Goal: Find specific page/section: Find specific page/section

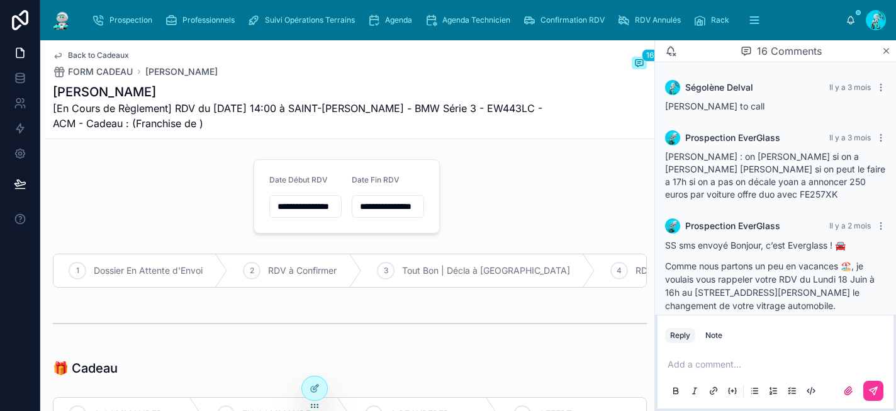
scroll to position [1030, 0]
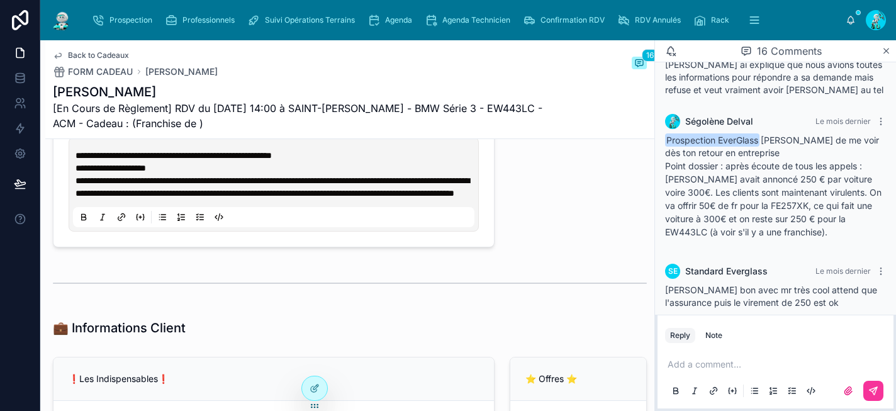
click at [140, 26] on div "Prospection" at bounding box center [124, 20] width 65 height 20
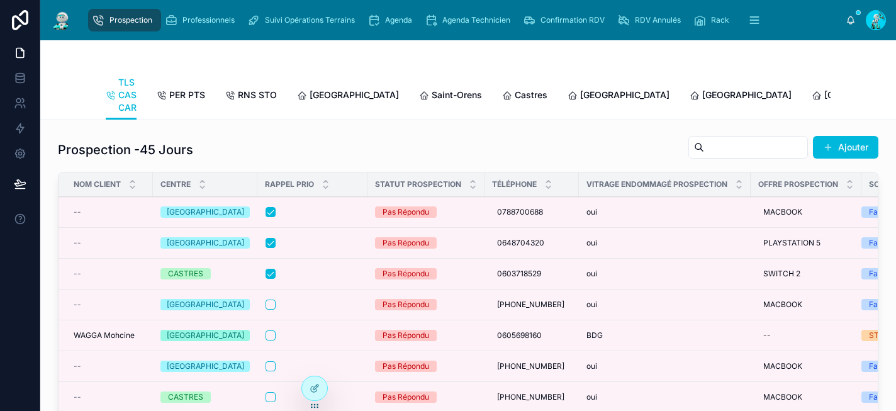
click at [328, 100] on span "[GEOGRAPHIC_DATA]" at bounding box center [354, 95] width 89 height 13
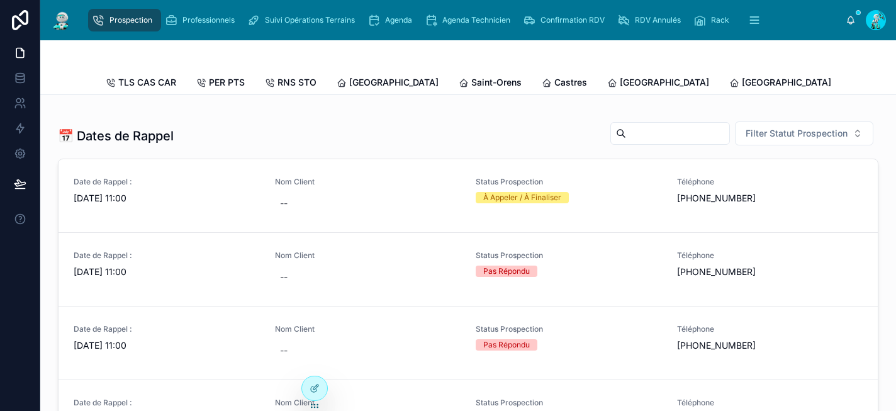
scroll to position [462, 0]
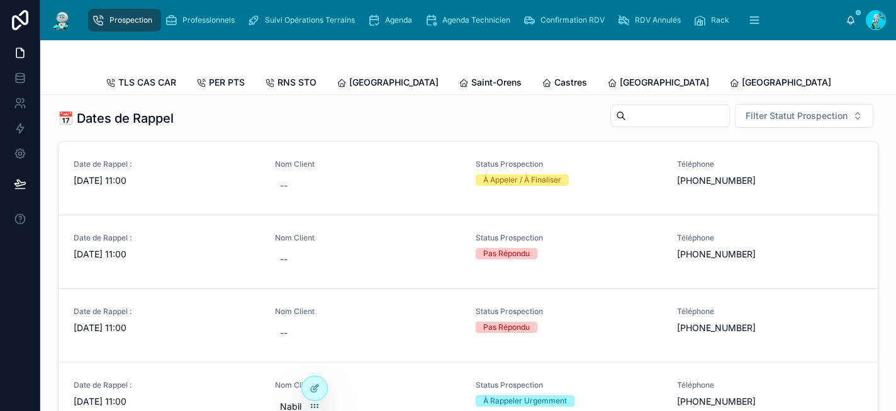
click at [864, 84] on span "[GEOGRAPHIC_DATA]" at bounding box center [908, 82] width 89 height 13
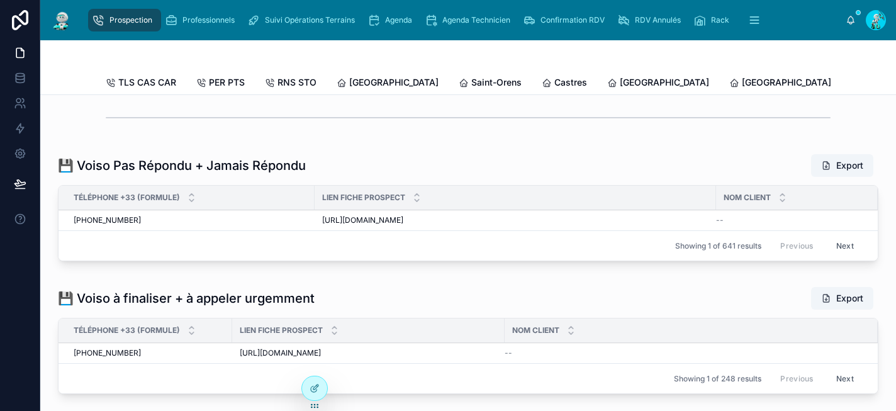
click at [542, 82] on div "Castres" at bounding box center [564, 82] width 45 height 13
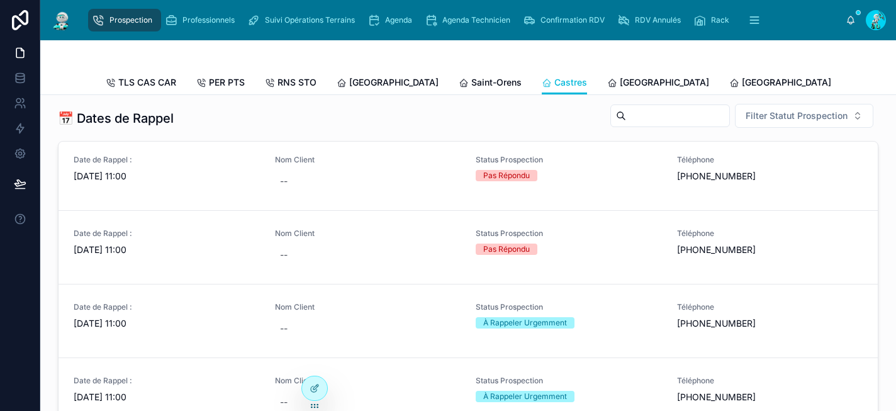
scroll to position [3, 0]
click at [620, 79] on span "[GEOGRAPHIC_DATA]" at bounding box center [664, 82] width 89 height 13
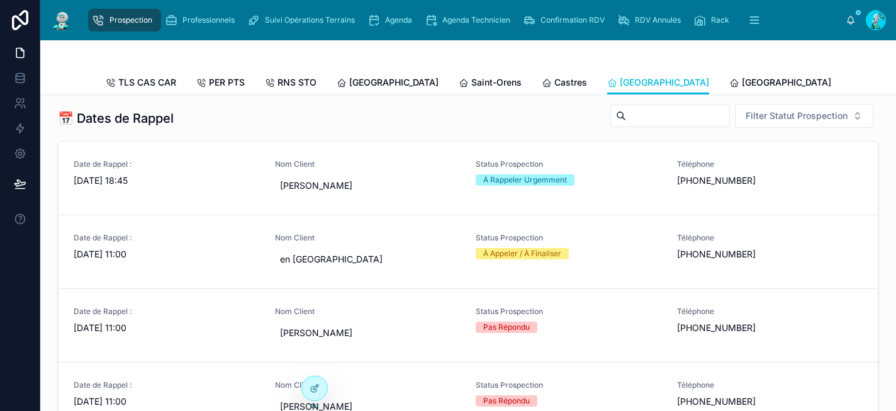
click at [626, 16] on icon "scrollable content" at bounding box center [623, 20] width 13 height 13
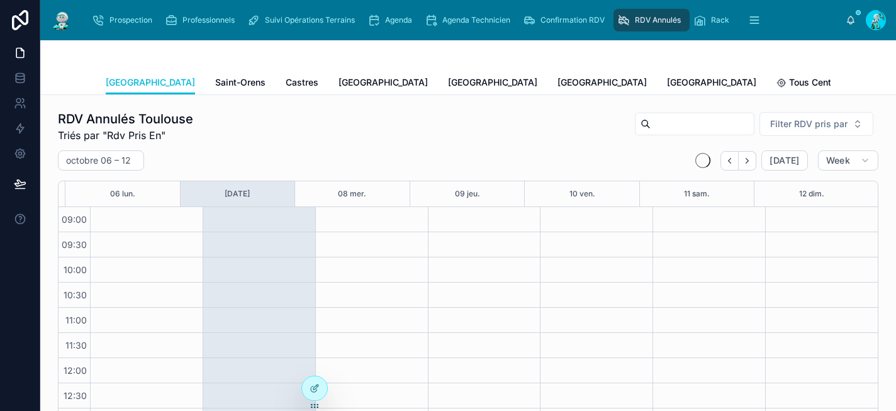
scroll to position [209, 0]
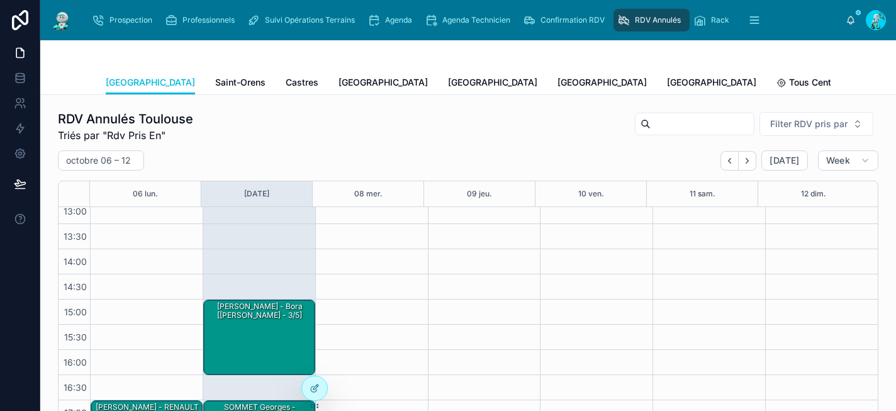
click at [667, 79] on span "[GEOGRAPHIC_DATA]" at bounding box center [711, 82] width 89 height 13
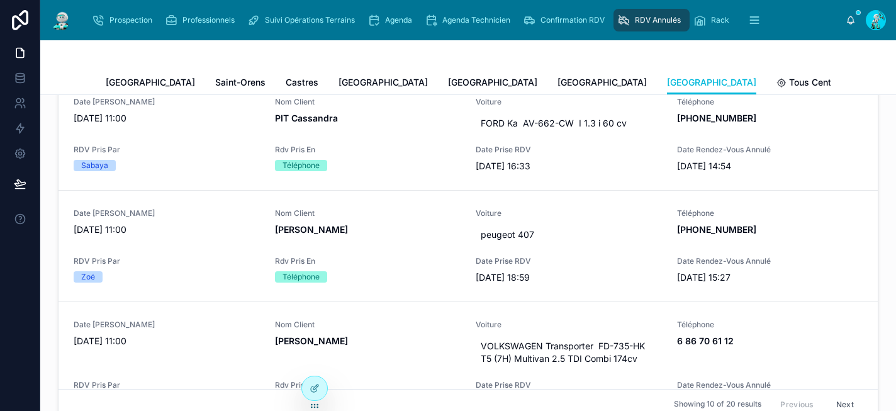
scroll to position [331, 0]
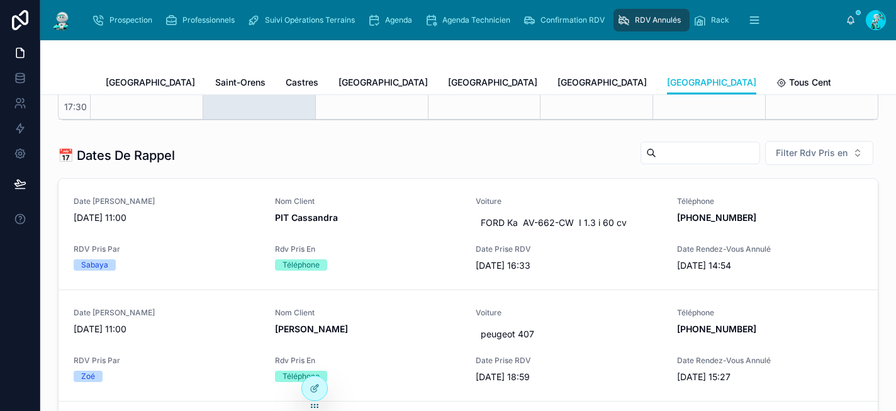
click at [557, 78] on span "[GEOGRAPHIC_DATA]" at bounding box center [601, 82] width 89 height 13
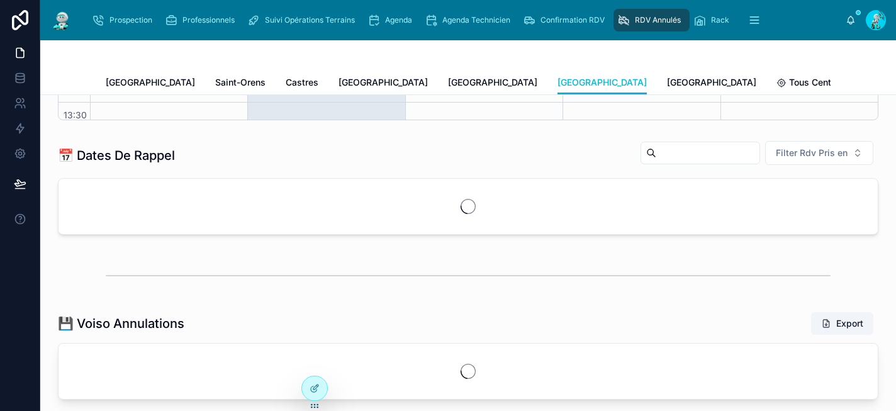
scroll to position [209, 0]
